Goal: Task Accomplishment & Management: Manage account settings

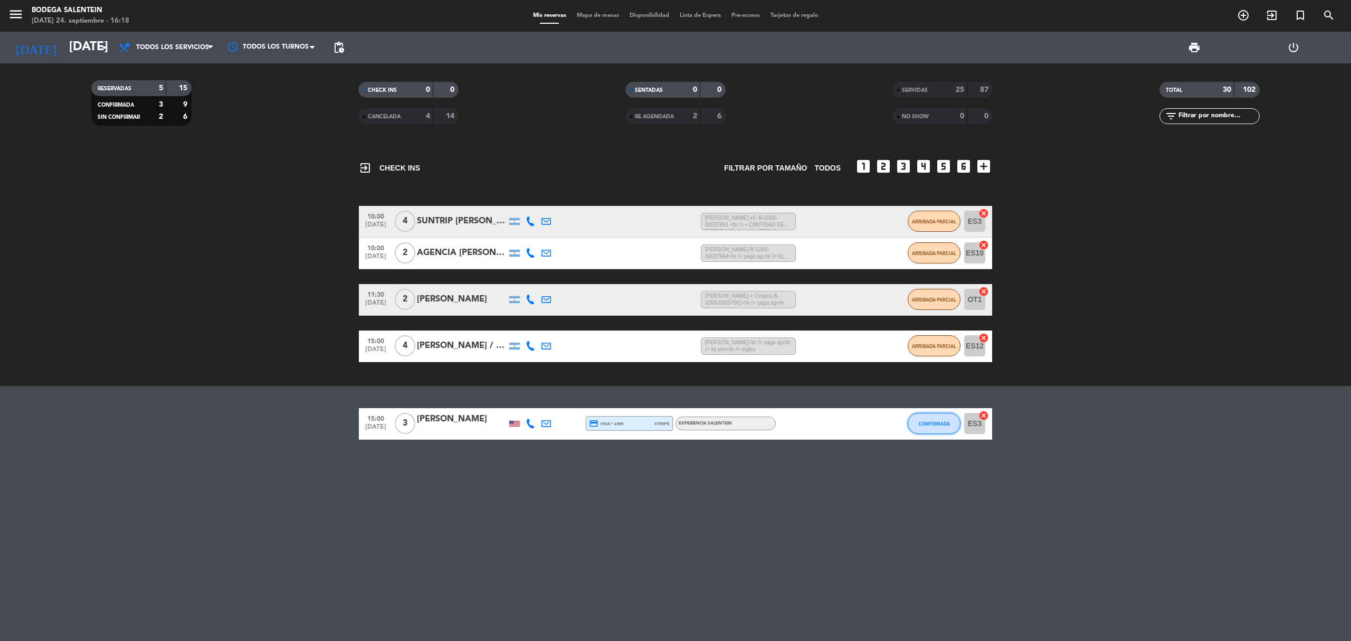
click at [919, 423] on span "CONFIRMADA" at bounding box center [934, 424] width 31 height 6
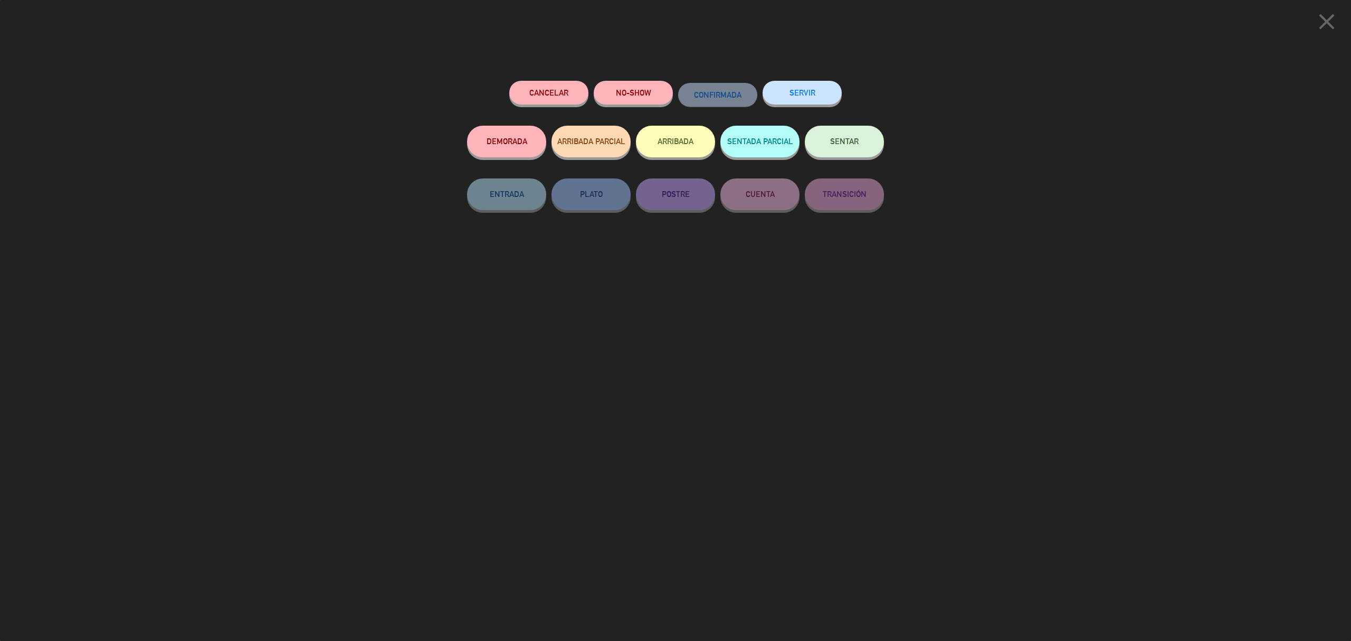
click at [783, 93] on button "SERVIR" at bounding box center [801, 93] width 79 height 24
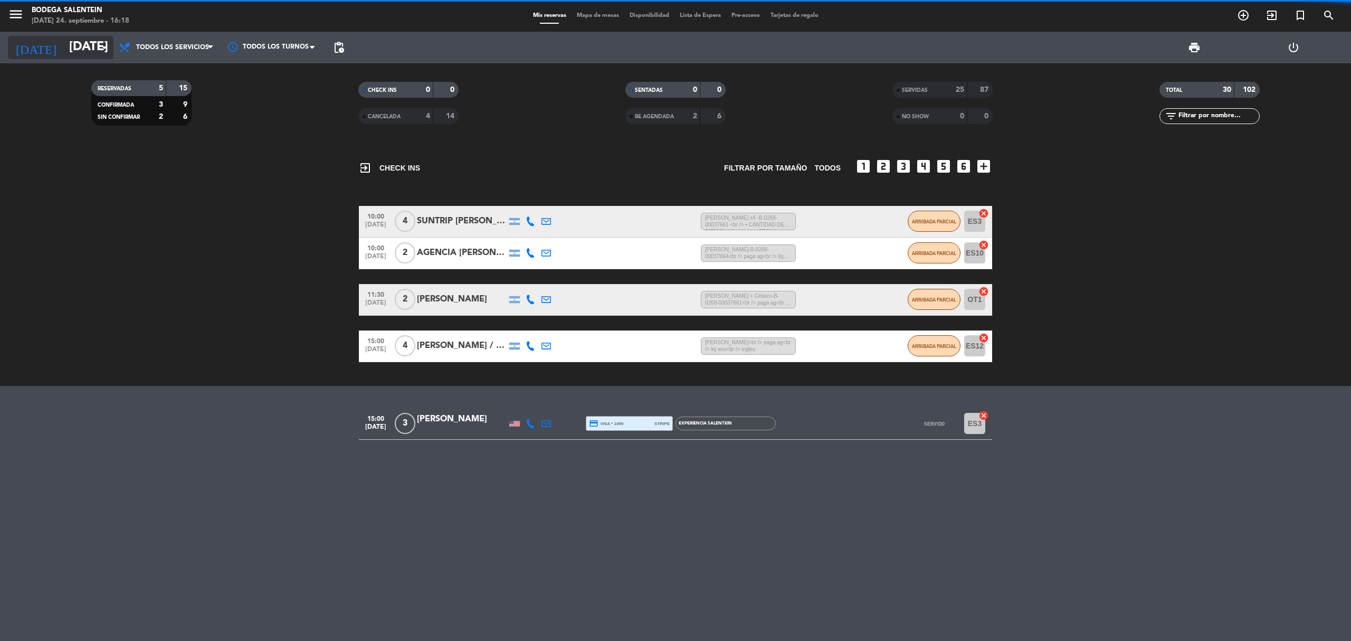
click at [68, 46] on input "[DATE]" at bounding box center [142, 47] width 157 height 25
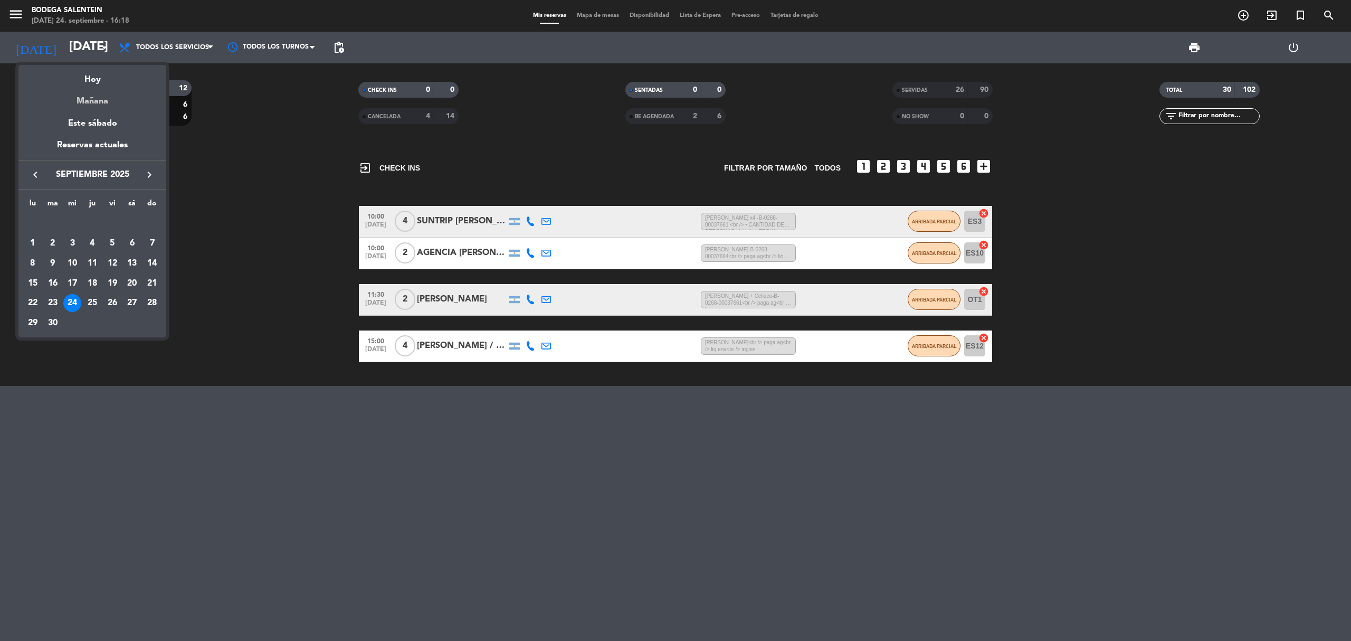
click at [96, 106] on div "Mañana" at bounding box center [92, 98] width 148 height 22
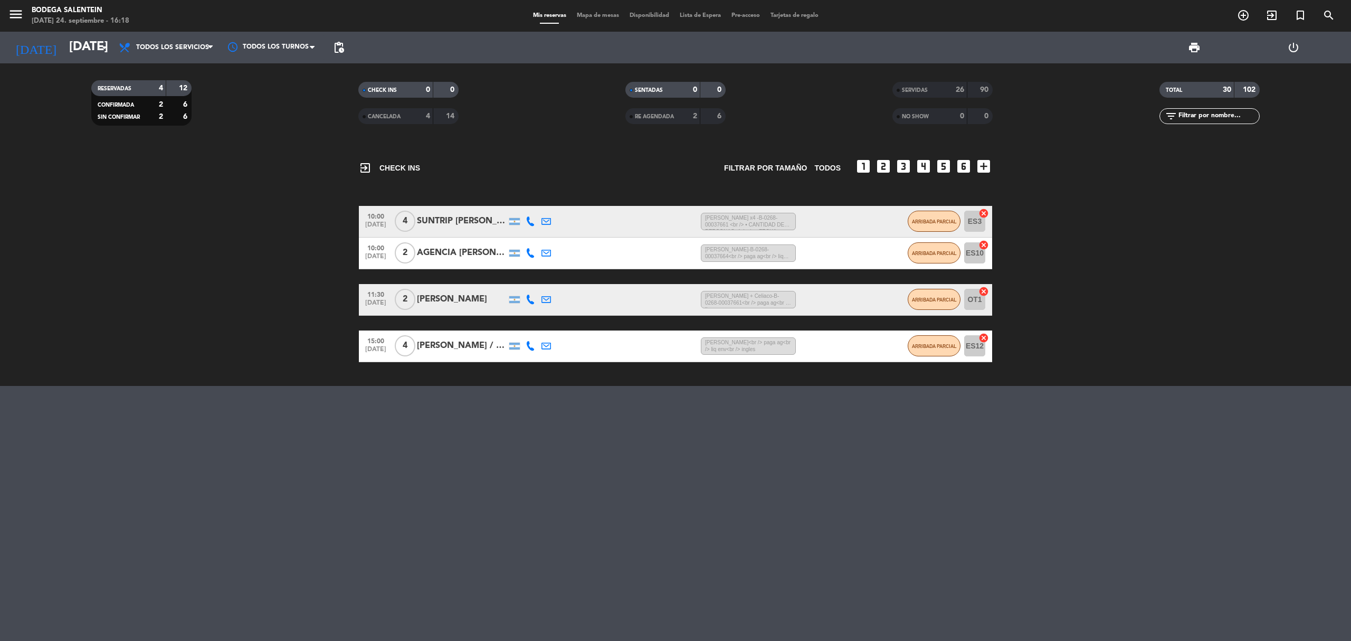
type input "[DEMOGRAPHIC_DATA][DATE]"
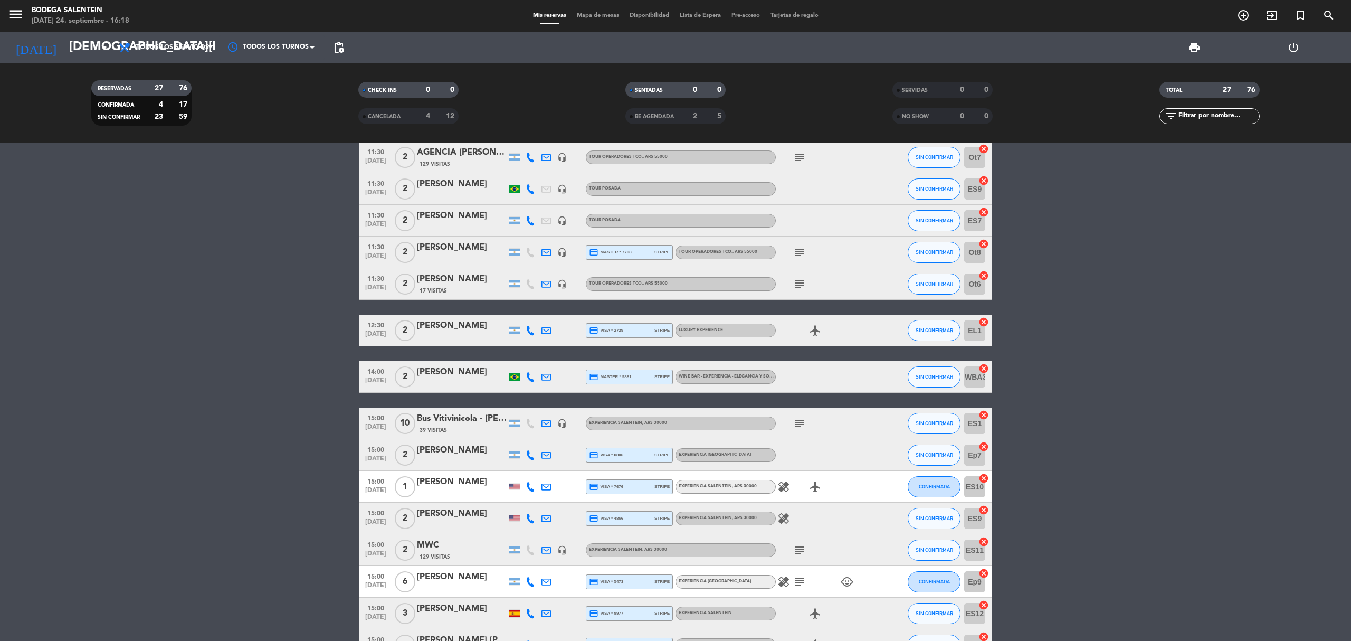
scroll to position [520, 0]
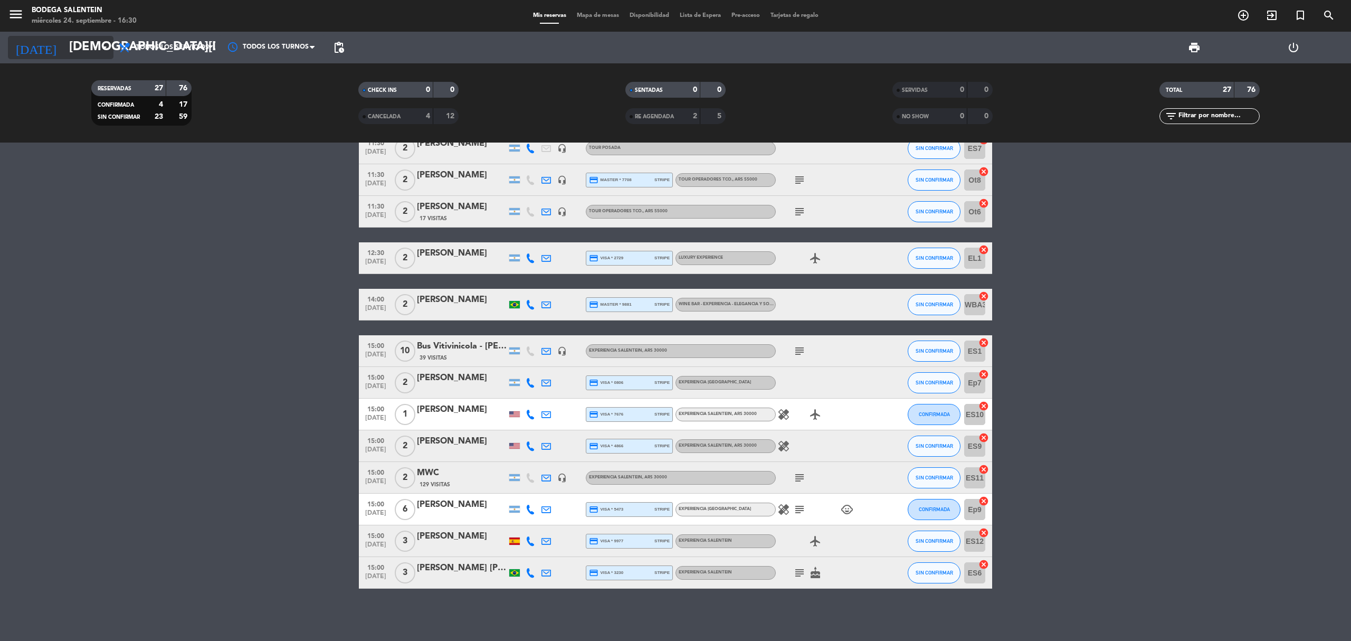
click at [83, 53] on input "[DEMOGRAPHIC_DATA][DATE]" at bounding box center [142, 47] width 157 height 25
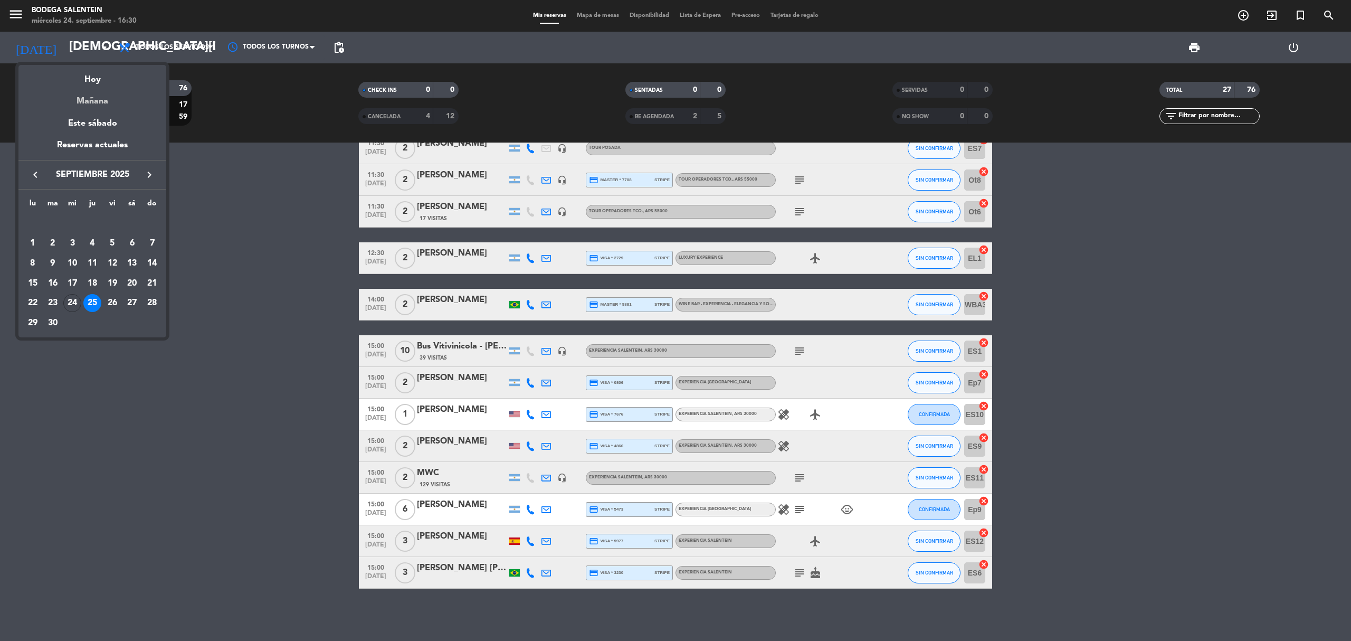
click at [93, 96] on div "Mañana" at bounding box center [92, 98] width 148 height 22
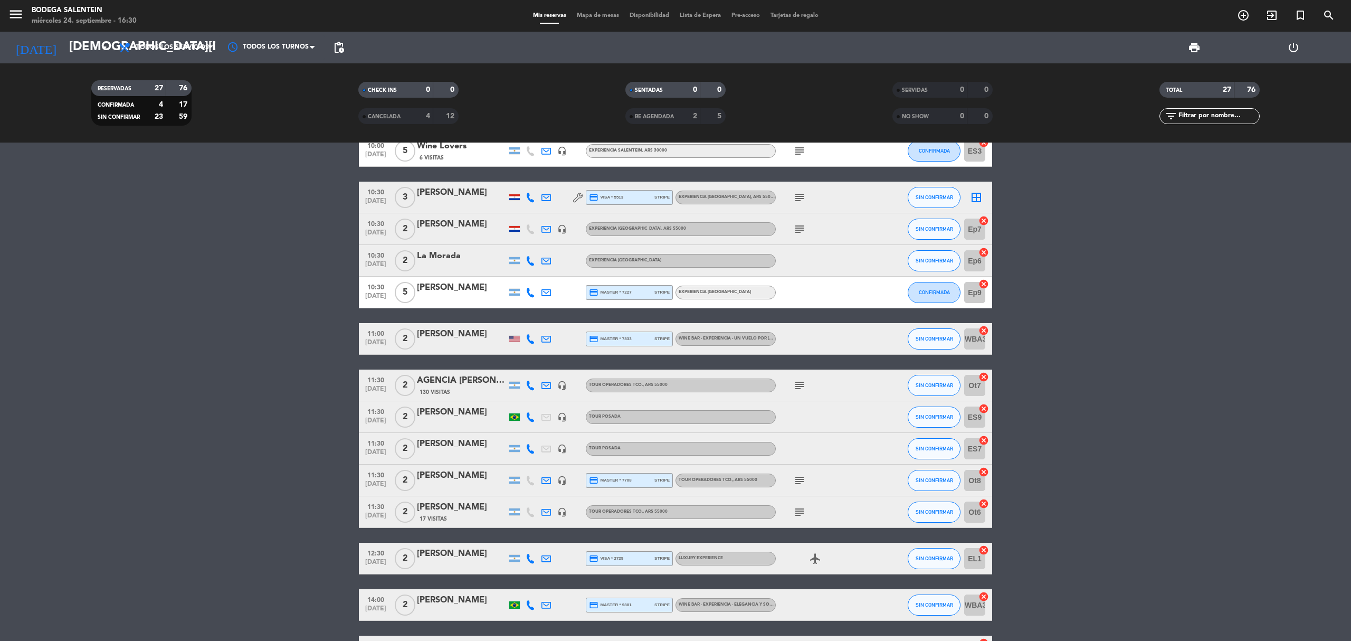
scroll to position [0, 0]
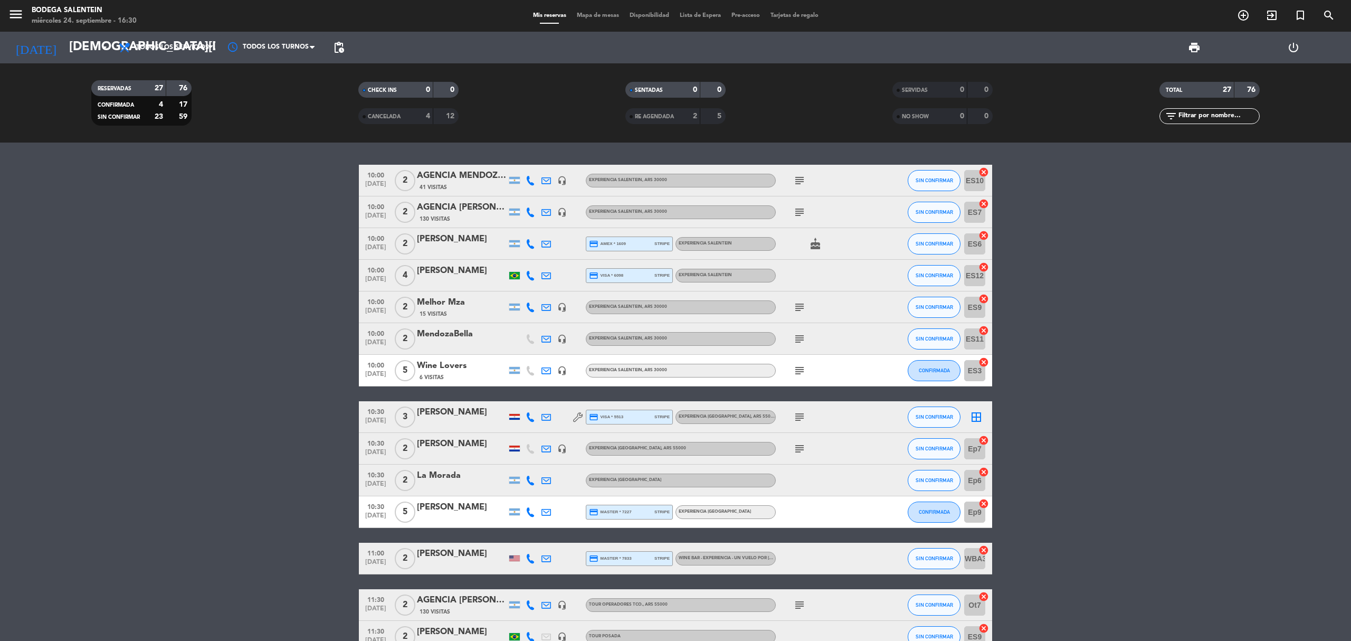
click at [512, 447] on div at bounding box center [514, 448] width 11 height 6
click at [515, 414] on div at bounding box center [514, 417] width 11 height 6
click at [1180, 444] on bookings-row "10:00 [DATE] 2 AGENCIA [PERSON_NAME] HOLIDAYS 41 Visitas headset_mic Experienci…" at bounding box center [675, 636] width 1351 height 943
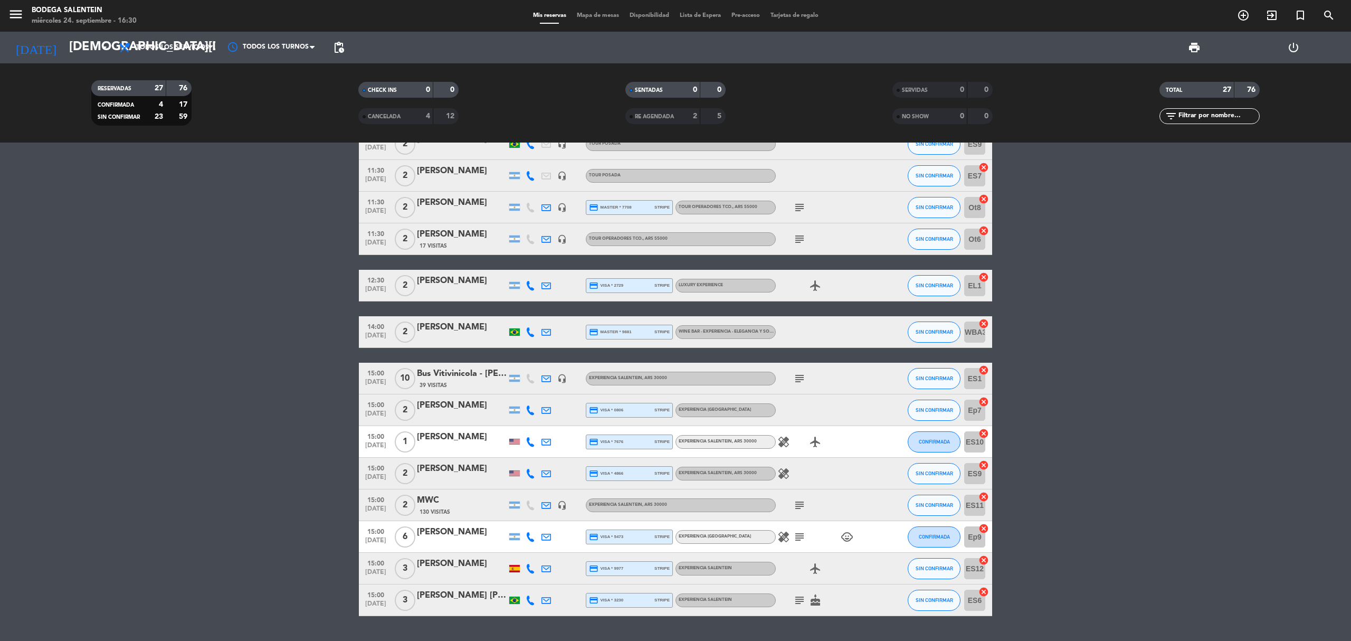
scroll to position [520, 0]
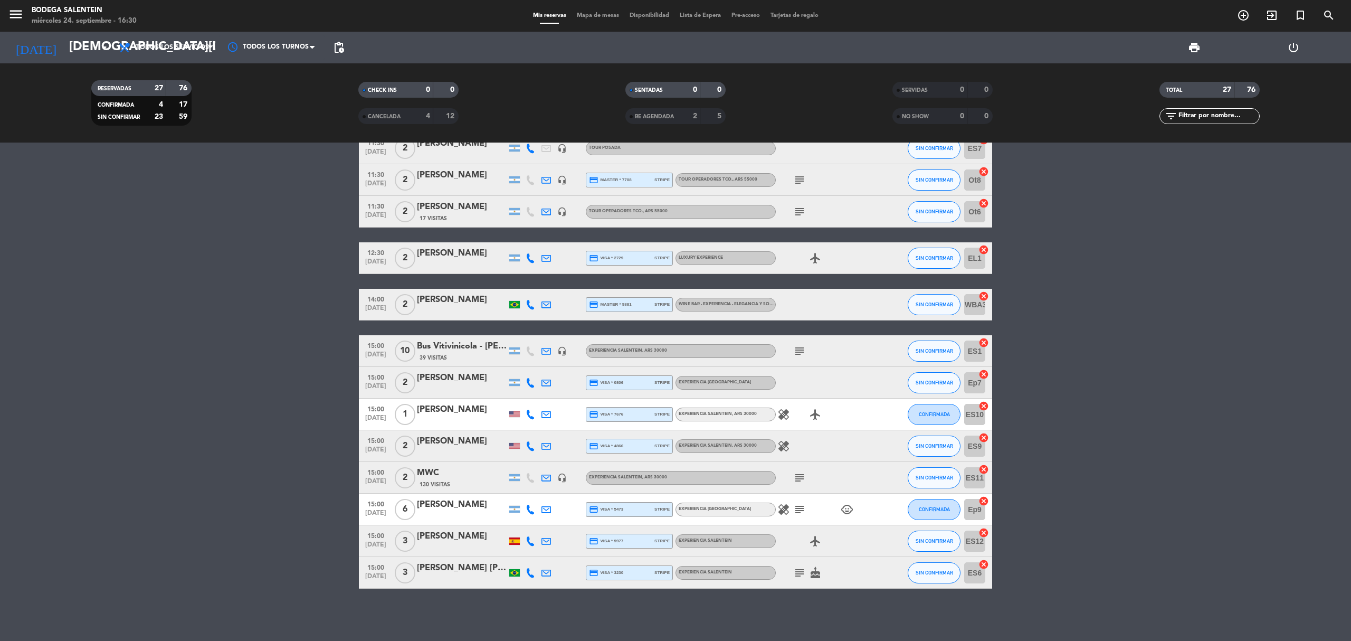
click at [1172, 447] on bookings-row "10:00 [DATE] 2 AGENCIA [PERSON_NAME] HOLIDAYS 41 Visitas headset_mic Experienci…" at bounding box center [675, 116] width 1351 height 943
